Goal: Check status: Check status

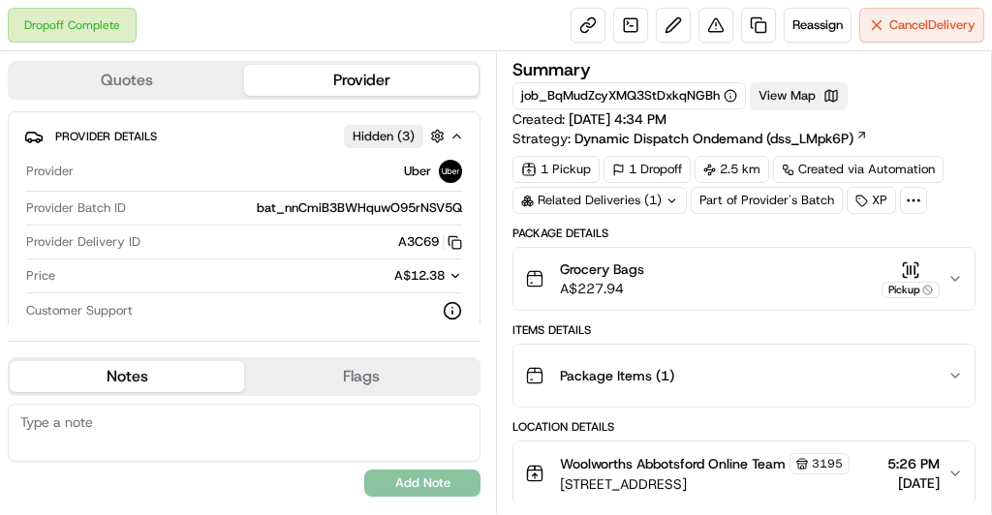
click at [780, 92] on button "View Map" at bounding box center [799, 95] width 98 height 27
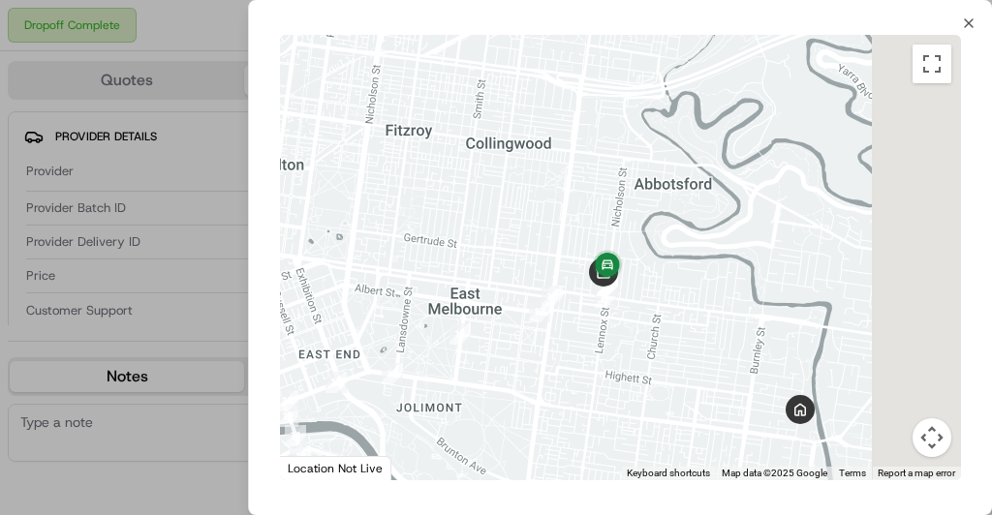
drag, startPoint x: 669, startPoint y: 180, endPoint x: 576, endPoint y: 327, distance: 174.1
click at [576, 327] on div at bounding box center [620, 258] width 681 height 446
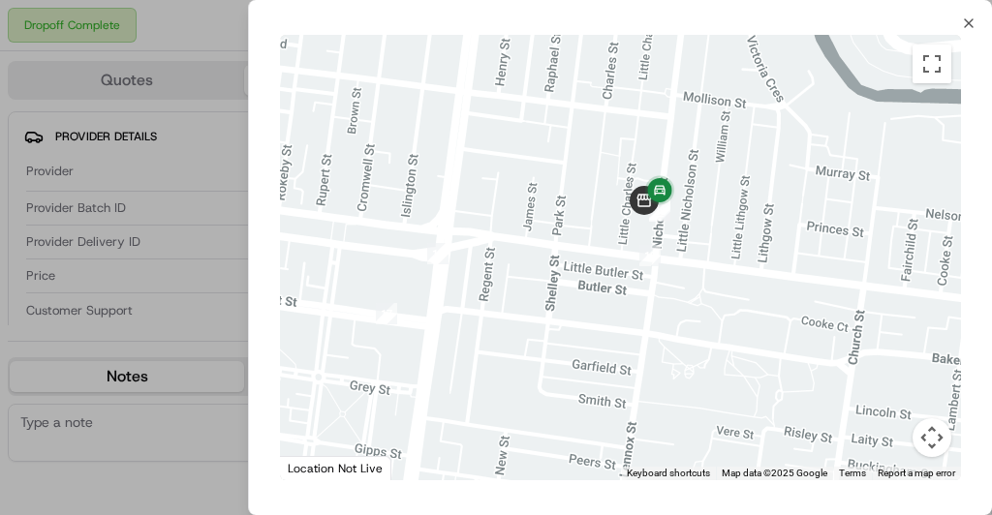
drag, startPoint x: 638, startPoint y: 230, endPoint x: 546, endPoint y: 371, distance: 168.7
click at [546, 371] on div at bounding box center [620, 258] width 681 height 446
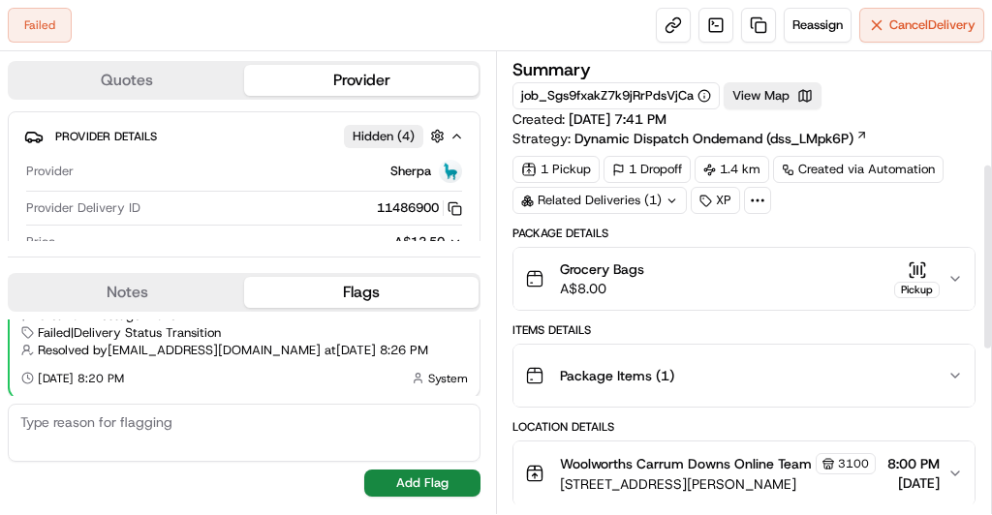
scroll to position [679, 0]
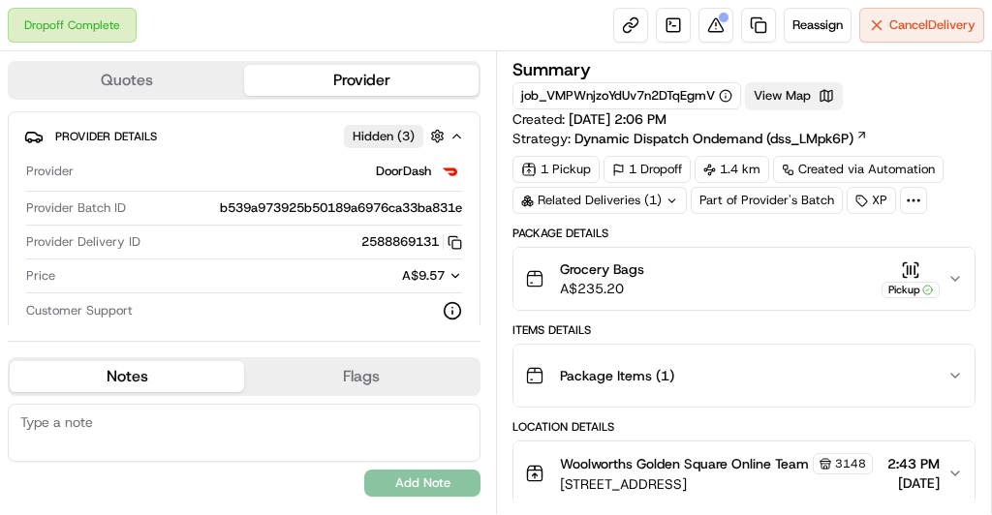
click at [779, 91] on button "View Map" at bounding box center [794, 95] width 98 height 27
